Goal: Find contact information: Find contact information

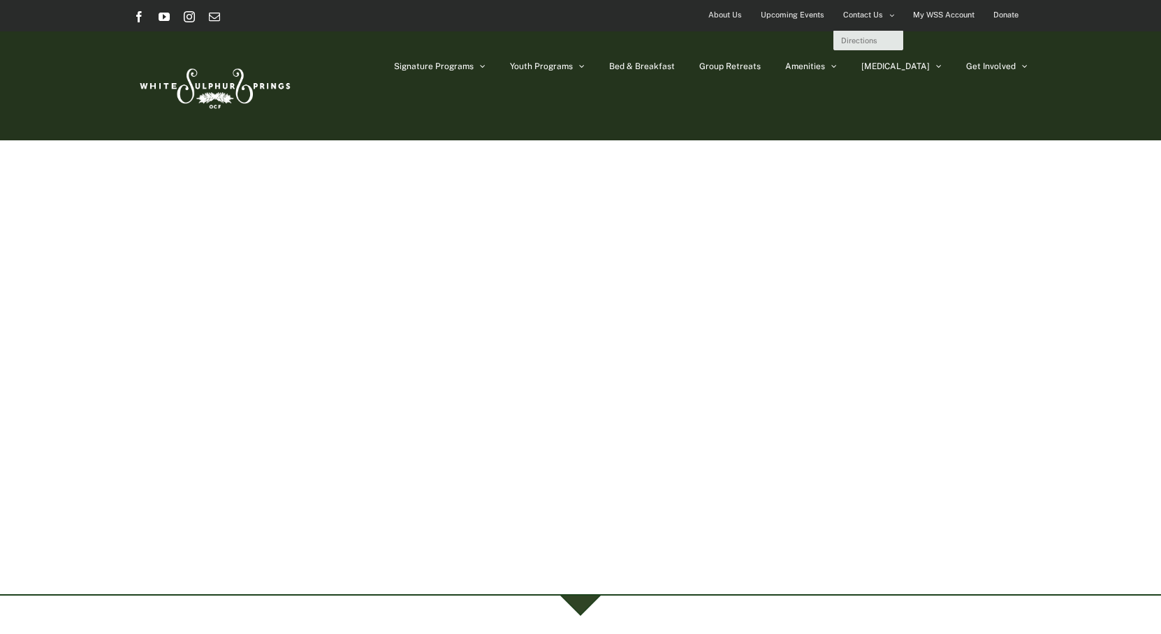
click at [856, 14] on span "Contact Us" at bounding box center [863, 15] width 40 height 20
click at [870, 14] on span "Contact Us" at bounding box center [863, 15] width 40 height 20
click at [866, 13] on span "Contact Us" at bounding box center [863, 15] width 40 height 20
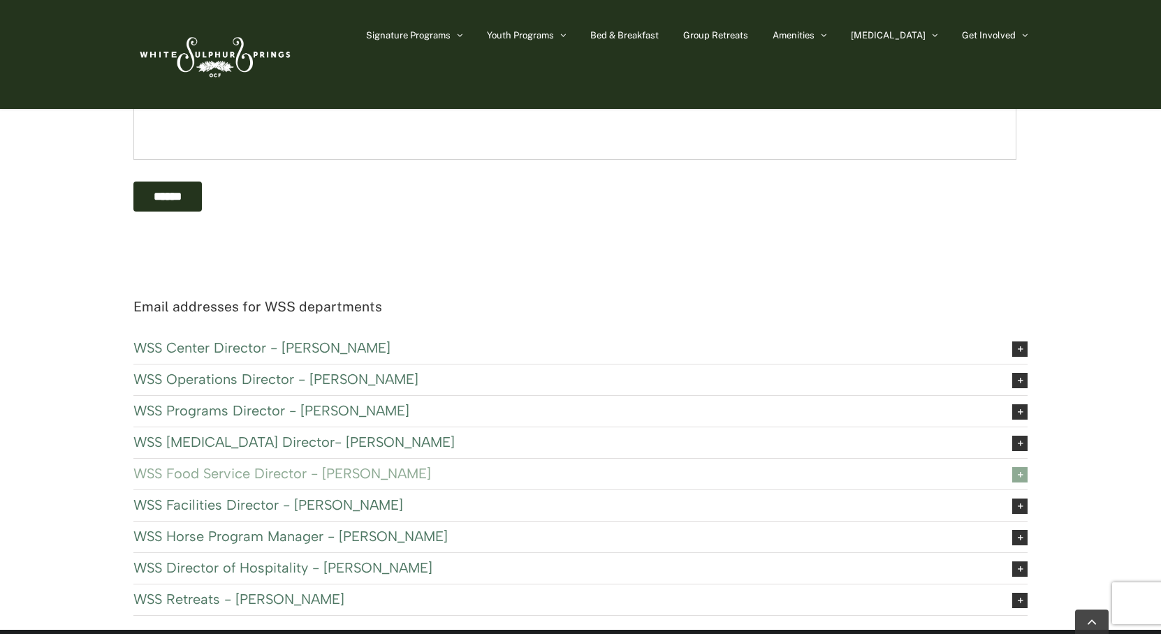
scroll to position [559, 0]
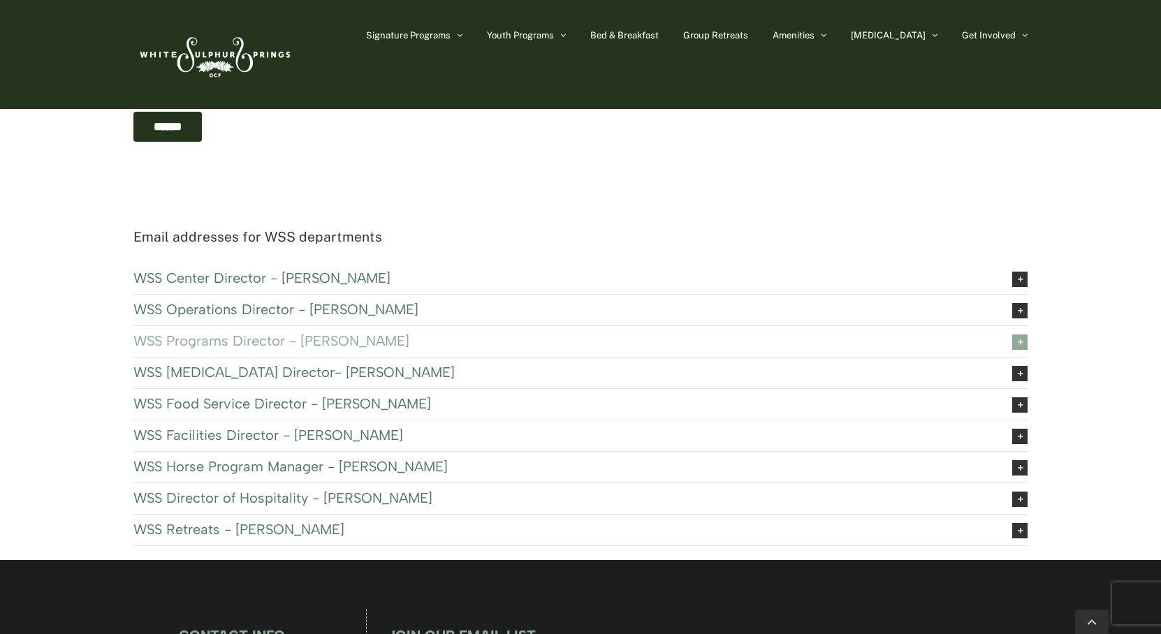
click at [340, 339] on span "WSS Programs Director - [PERSON_NAME]" at bounding box center [561, 340] width 857 height 15
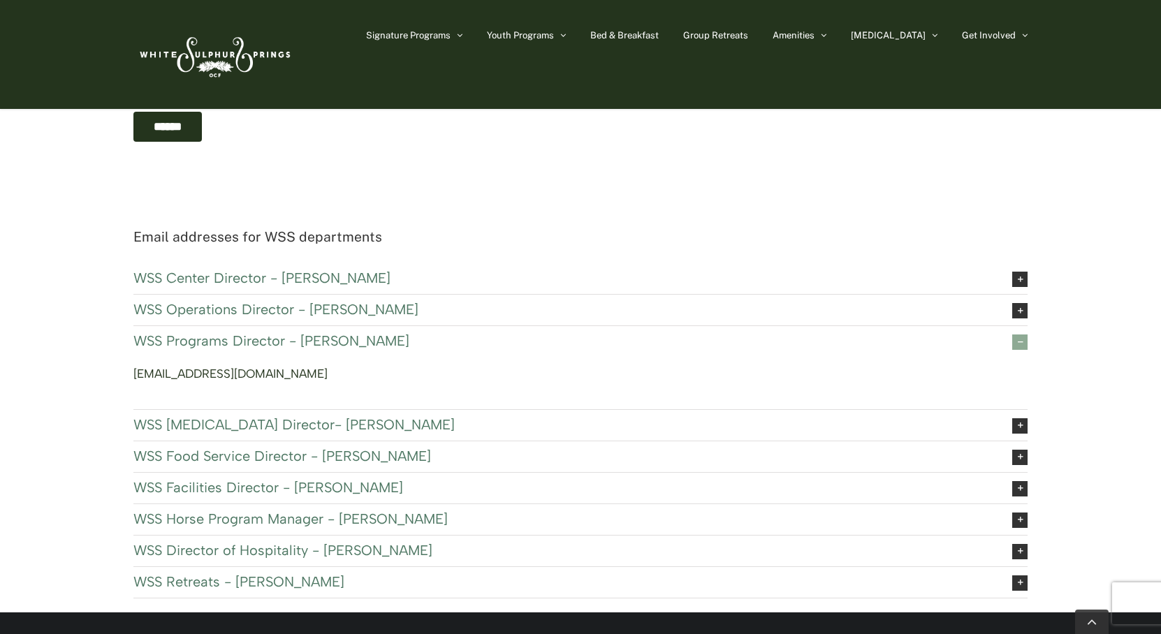
click at [204, 374] on link "[EMAIL_ADDRESS][DOMAIN_NAME]" at bounding box center [230, 374] width 194 height 14
click at [55, 358] on div "Email addresses for WSS departments WSS Center Director - [PERSON_NAME] [EMAIL_…" at bounding box center [580, 419] width 1161 height 387
drag, startPoint x: 293, startPoint y: 381, endPoint x: 133, endPoint y: 377, distance: 159.3
click at [133, 377] on p "[EMAIL_ADDRESS][DOMAIN_NAME]" at bounding box center [580, 374] width 894 height 21
drag, startPoint x: 94, startPoint y: 224, endPoint x: 87, endPoint y: 221, distance: 7.3
